Goal: Information Seeking & Learning: Learn about a topic

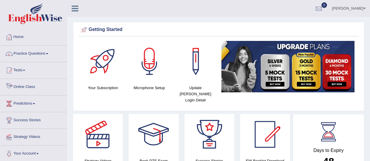
click at [24, 87] on link "Online Class" at bounding box center [33, 86] width 67 height 15
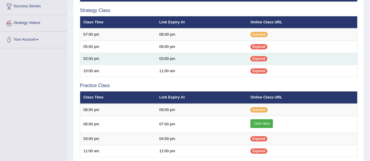
scroll to position [117, 0]
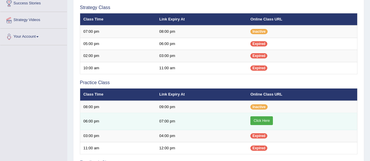
click at [270, 121] on link "Click Here" at bounding box center [262, 121] width 23 height 9
click at [257, 121] on link "Click Here" at bounding box center [262, 121] width 23 height 9
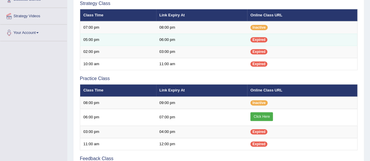
scroll to position [88, 0]
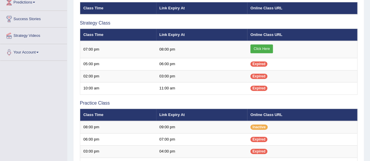
scroll to position [88, 0]
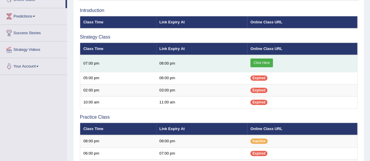
click at [261, 60] on link "Click Here" at bounding box center [262, 63] width 23 height 9
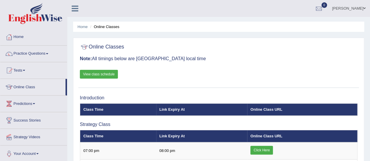
click at [46, 54] on link "Practice Questions" at bounding box center [33, 53] width 67 height 15
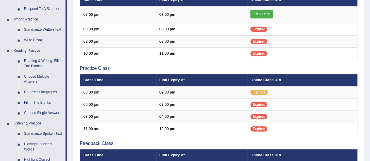
scroll to position [146, 0]
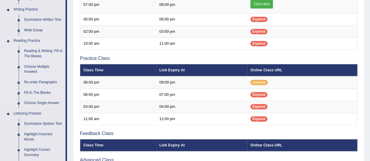
click at [48, 51] on link "Reading & Writing: Fill In The Blanks" at bounding box center [43, 54] width 44 height 16
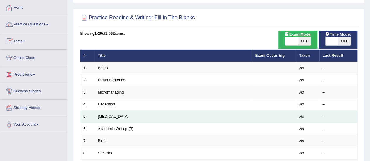
click at [106, 113] on td "Starvation" at bounding box center [174, 117] width 158 height 12
click at [107, 115] on link "Starvation" at bounding box center [113, 116] width 31 height 4
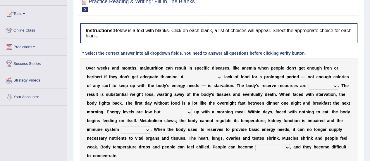
scroll to position [59, 0]
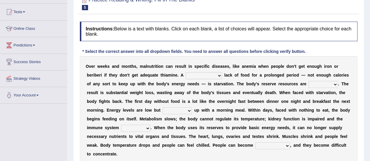
click at [218, 76] on select "severe distinguishing proper distinctive" at bounding box center [204, 75] width 36 height 7
click at [123, 90] on b "i" at bounding box center [123, 92] width 1 height 5
click at [219, 75] on select "severe distinguishing proper distinctive" at bounding box center [204, 75] width 36 height 7
select select "severe"
click at [186, 72] on select "severe distinguishing proper distinctive" at bounding box center [204, 75] width 36 height 7
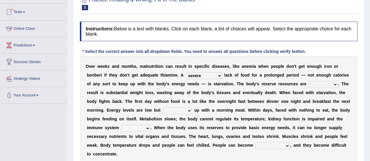
click at [220, 75] on select "severe distinguishing proper distinctive" at bounding box center [204, 75] width 36 height 7
click at [221, 76] on select "severe distinguishing proper distinctive" at bounding box center [204, 75] width 36 height 7
click at [157, 97] on div "O v e r w e e k s a n d m o n t h s , m a l n u t r i t i o n c a n r e s u l t…" at bounding box center [219, 110] width 278 height 108
click at [320, 84] on select "obsoleted depleted pelleted deleted" at bounding box center [323, 84] width 29 height 7
select select "depleted"
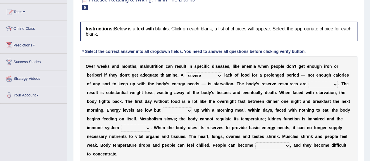
click at [309, 81] on select "obsoleted depleted pelleted deleted" at bounding box center [323, 84] width 29 height 7
click at [263, 90] on div "O v e r w e e k s a n d m o n t h s , m a l n u t r i t i o n c a n r e s u l t…" at bounding box center [219, 110] width 278 height 108
click at [186, 110] on select "feed come chill pick" at bounding box center [177, 110] width 29 height 7
click at [127, 117] on b "i" at bounding box center [126, 119] width 1 height 5
click at [217, 76] on select "severe distinguishing proper distinctive" at bounding box center [204, 75] width 36 height 7
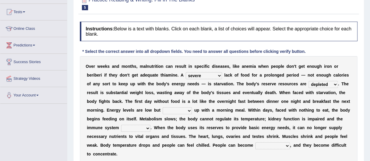
click at [217, 76] on select "severe distinguishing proper distinctive" at bounding box center [204, 75] width 36 height 7
click at [190, 110] on select "feed come chill pick" at bounding box center [177, 110] width 29 height 7
select select "pick"
click at [163, 107] on select "feed come chill pick" at bounding box center [177, 110] width 29 height 7
click at [230, 116] on div "O v e r w e e k s a n d m o n t h s , m a l n u t r i t i o n c a n r e s u l t…" at bounding box center [219, 110] width 278 height 108
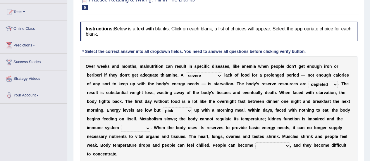
click at [335, 85] on select "obsoleted depleted pelleted deleted" at bounding box center [323, 84] width 29 height 7
drag, startPoint x: 181, startPoint y: 125, endPoint x: 172, endPoint y: 126, distance: 9.1
click at [181, 126] on b "d" at bounding box center [182, 128] width 3 height 5
click at [145, 129] on select "deepens deafens weakens surpasses" at bounding box center [135, 128] width 29 height 7
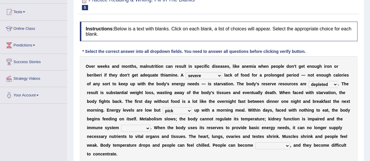
select select "weakens"
click at [121, 125] on select "deepens deafens weakens surpasses" at bounding box center [135, 128] width 29 height 7
click at [270, 146] on select "irritable commutable indisputable transportable" at bounding box center [273, 146] width 35 height 7
click at [220, 145] on b "p" at bounding box center [221, 145] width 3 height 5
click at [273, 146] on select "irritable commutable indisputable transportable" at bounding box center [273, 146] width 35 height 7
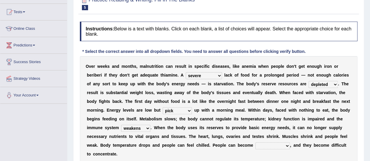
select select "irritable"
click at [256, 143] on select "irritable commutable indisputable transportable" at bounding box center [273, 146] width 35 height 7
click at [196, 140] on div "O v e r w e e k s a n d m o n t h s , m a l n u t r i t i o n c a n r e s u l t…" at bounding box center [219, 110] width 278 height 108
click at [189, 110] on select "feed come chill pick" at bounding box center [177, 110] width 29 height 7
click at [201, 113] on div "O v e r w e e k s a n d m o n t h s , m a l n u t r i t i o n c a n r e s u l t…" at bounding box center [219, 110] width 278 height 108
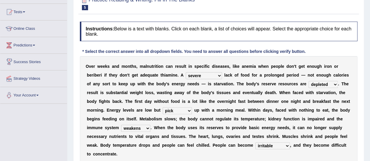
click at [190, 112] on select "feed come chill pick" at bounding box center [177, 110] width 29 height 7
click at [190, 110] on select "feed come chill pick" at bounding box center [177, 110] width 29 height 7
click at [220, 127] on b "e" at bounding box center [220, 128] width 2 height 5
click at [148, 128] on select "deepens deafens weakens surpasses" at bounding box center [135, 128] width 29 height 7
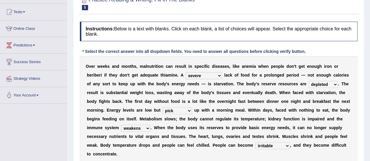
scroll to position [146, 0]
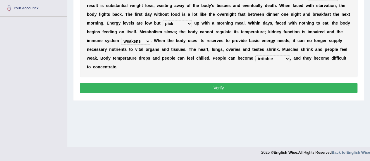
click at [261, 87] on button "Verify" at bounding box center [219, 88] width 278 height 10
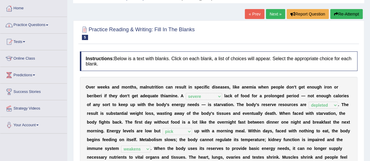
scroll to position [0, 0]
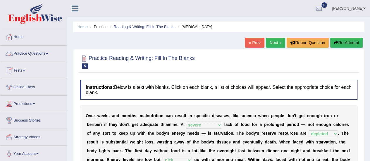
click at [48, 54] on span at bounding box center [47, 53] width 2 height 1
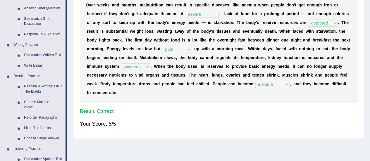
scroll to position [146, 0]
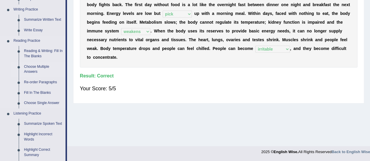
click at [27, 69] on link "Choose Multiple Answers" at bounding box center [43, 70] width 44 height 16
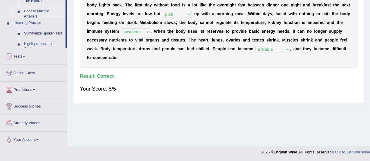
scroll to position [93, 0]
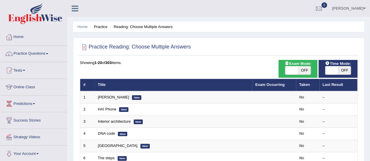
click at [25, 70] on span at bounding box center [24, 70] width 2 height 1
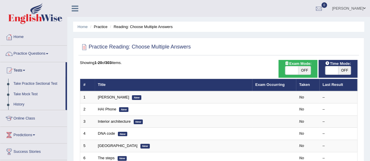
click at [24, 69] on link "Tests" at bounding box center [32, 69] width 65 height 15
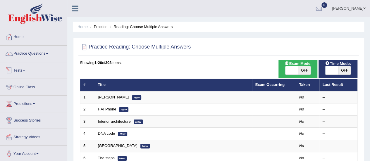
click at [24, 69] on link "Tests" at bounding box center [33, 69] width 67 height 15
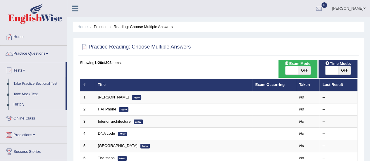
click at [24, 69] on link "Tests" at bounding box center [32, 69] width 65 height 15
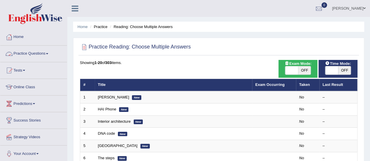
click at [46, 54] on link "Practice Questions" at bounding box center [33, 53] width 67 height 15
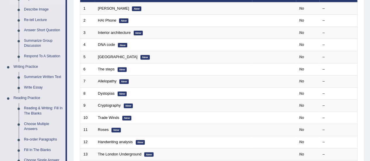
scroll to position [146, 0]
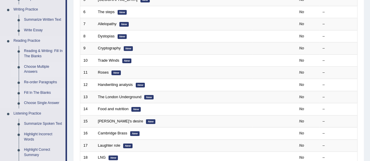
click at [35, 93] on link "Fill In The Blanks" at bounding box center [43, 93] width 44 height 11
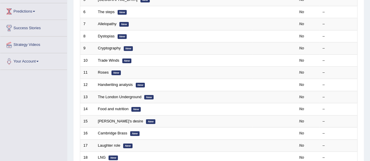
scroll to position [171, 0]
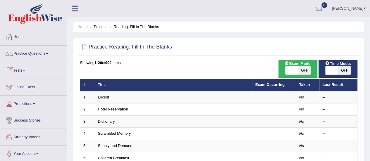
click at [25, 71] on span at bounding box center [24, 70] width 2 height 1
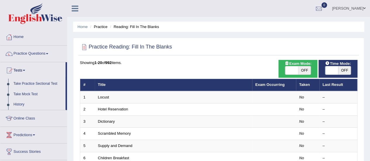
click at [25, 71] on span at bounding box center [24, 70] width 2 height 1
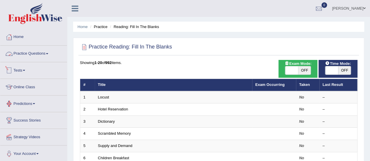
click at [50, 52] on link "Practice Questions" at bounding box center [33, 53] width 67 height 15
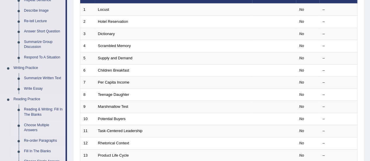
scroll to position [117, 0]
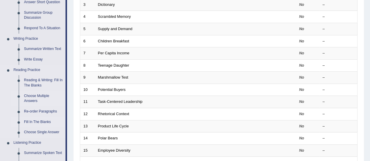
click at [32, 98] on link "Choose Multiple Answers" at bounding box center [43, 99] width 44 height 16
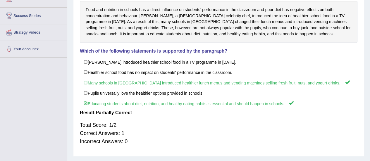
scroll to position [87, 0]
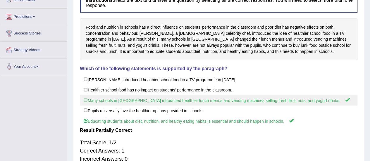
click at [83, 98] on label "Many schools in England introduced healthier lunch menus and vending machines s…" at bounding box center [219, 100] width 278 height 11
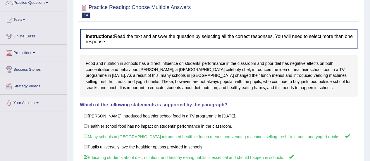
scroll to position [0, 0]
